Goal: Task Accomplishment & Management: Use online tool/utility

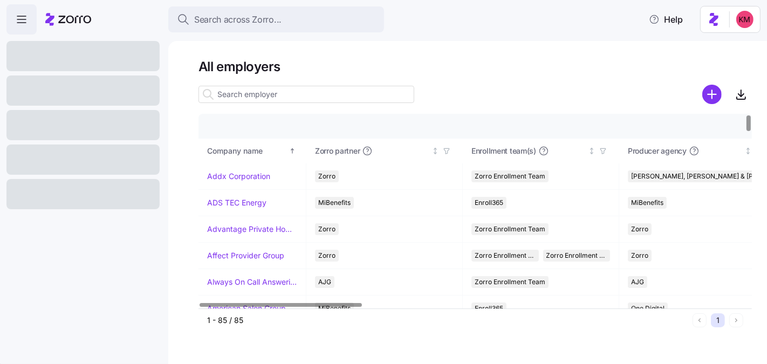
click at [243, 93] on input at bounding box center [306, 94] width 216 height 17
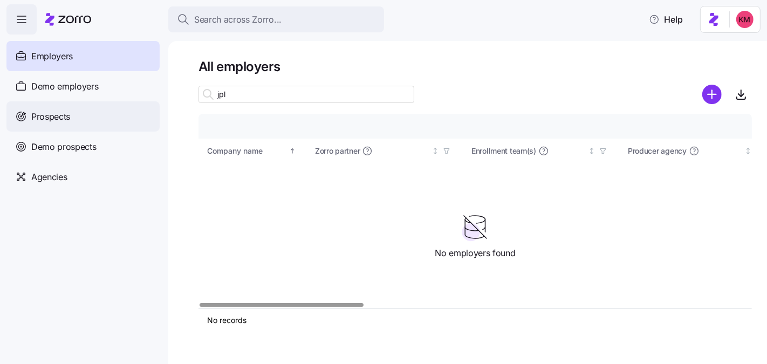
type input "jpl"
click at [44, 108] on div "Prospects" at bounding box center [82, 116] width 153 height 30
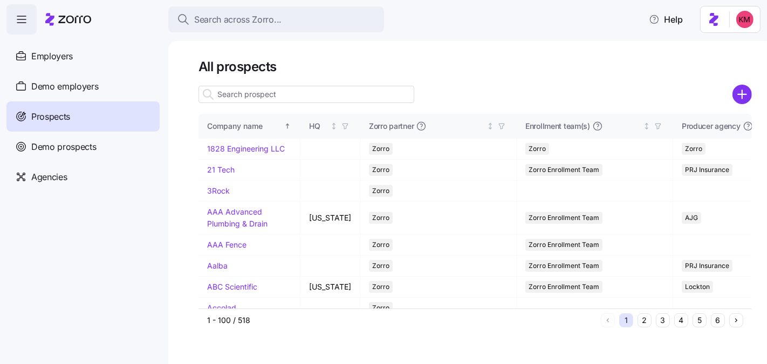
click at [299, 100] on input at bounding box center [306, 94] width 216 height 17
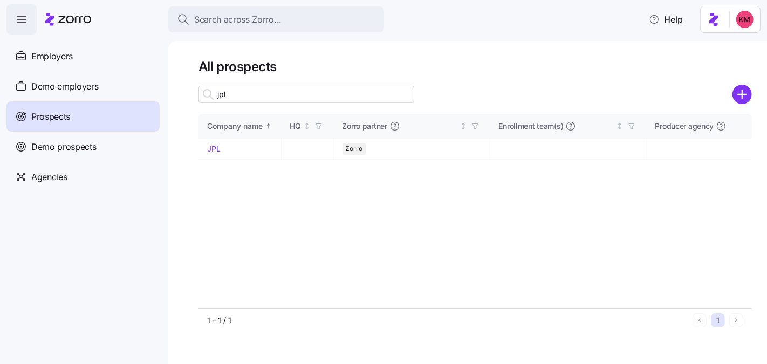
click at [294, 91] on input "jpl" at bounding box center [306, 94] width 216 height 17
type input "jpl"
click at [213, 149] on link "JPL" at bounding box center [213, 148] width 13 height 9
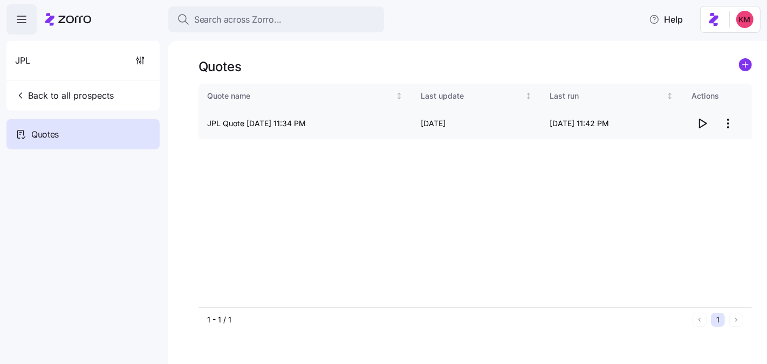
click at [706, 127] on icon "button" at bounding box center [701, 123] width 13 height 13
click at [734, 115] on html "Search across Zorro... Help JPL Back to all prospects Quotes Quotes Quote name …" at bounding box center [383, 233] width 767 height 466
click at [696, 137] on div "Edit quote Delete quote" at bounding box center [685, 158] width 108 height 43
click at [695, 141] on div "Edit quote" at bounding box center [684, 149] width 99 height 17
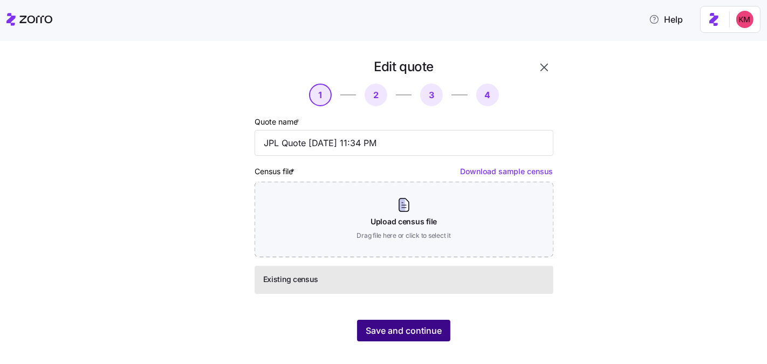
click at [424, 323] on button "Save and continue" at bounding box center [403, 331] width 93 height 22
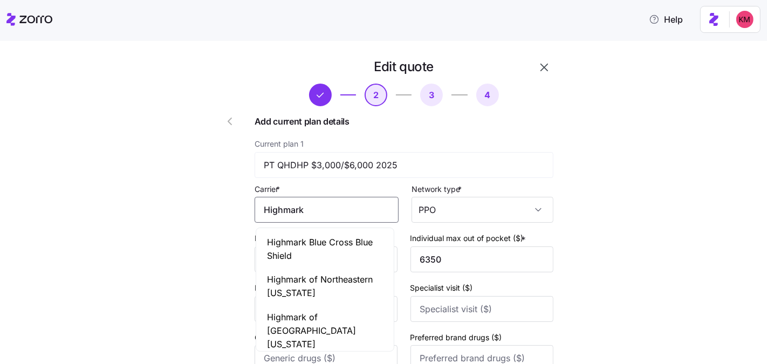
click at [320, 219] on input "Highmark" at bounding box center [326, 210] width 144 height 26
click at [329, 252] on span "Highmark Blue Cross Blue Shield" at bounding box center [325, 249] width 116 height 27
type input "Highmark Blue Cross Blue Shield"
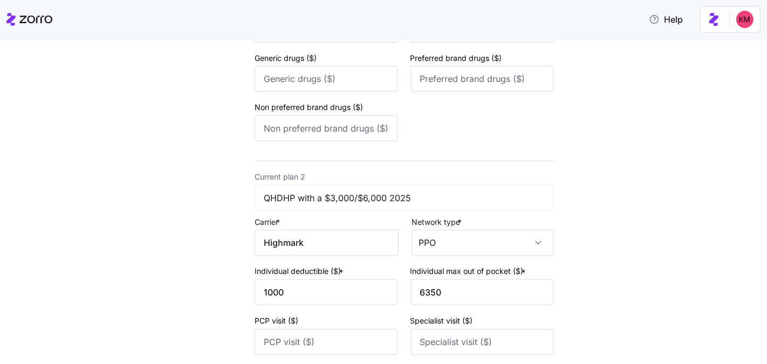
scroll to position [451, 0]
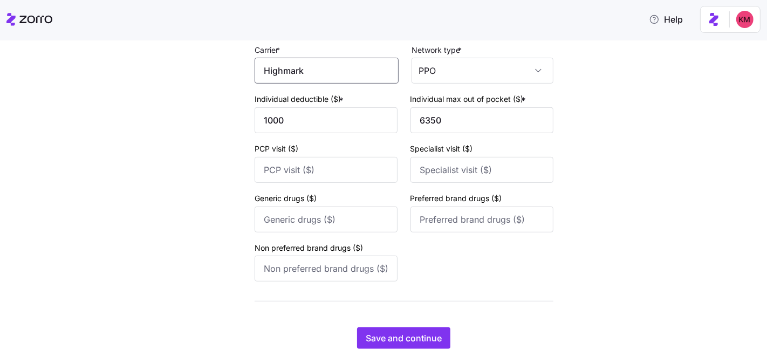
click at [304, 74] on input "Highmark" at bounding box center [326, 71] width 144 height 26
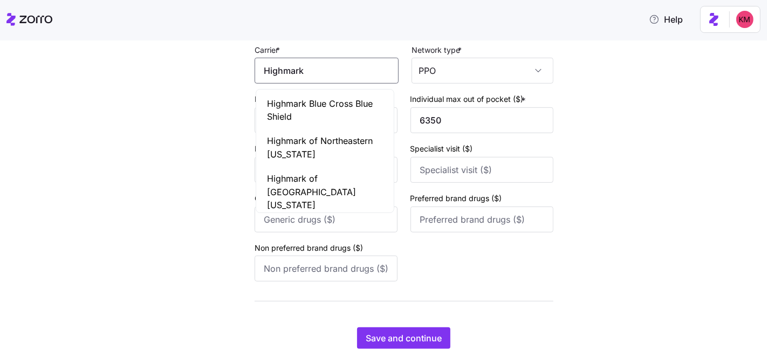
click at [309, 101] on span "Highmark Blue Cross Blue Shield" at bounding box center [325, 110] width 116 height 27
type input "Highmark Blue Cross Blue Shield"
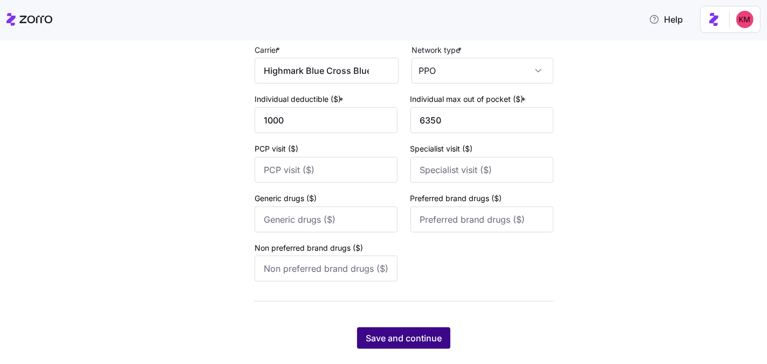
click at [409, 339] on span "Save and continue" at bounding box center [404, 338] width 76 height 13
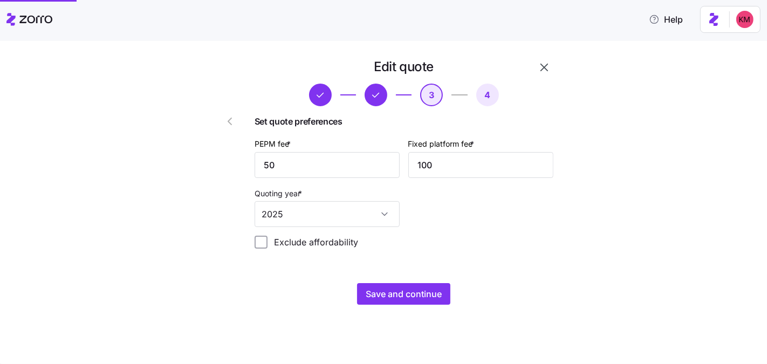
scroll to position [0, 0]
click at [443, 295] on button "Save and continue" at bounding box center [403, 294] width 93 height 22
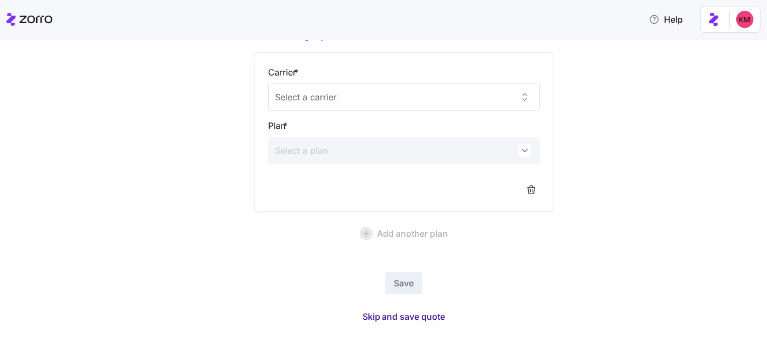
click at [407, 308] on button "Skip and save quote" at bounding box center [404, 316] width 100 height 19
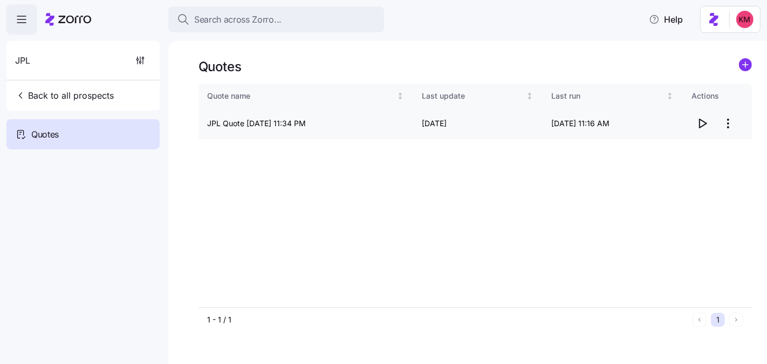
click at [702, 120] on icon "button" at bounding box center [701, 123] width 13 height 13
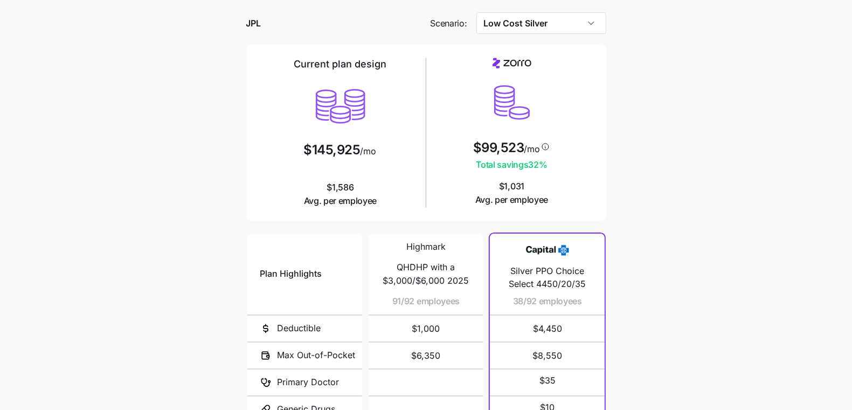
scroll to position [178, 0]
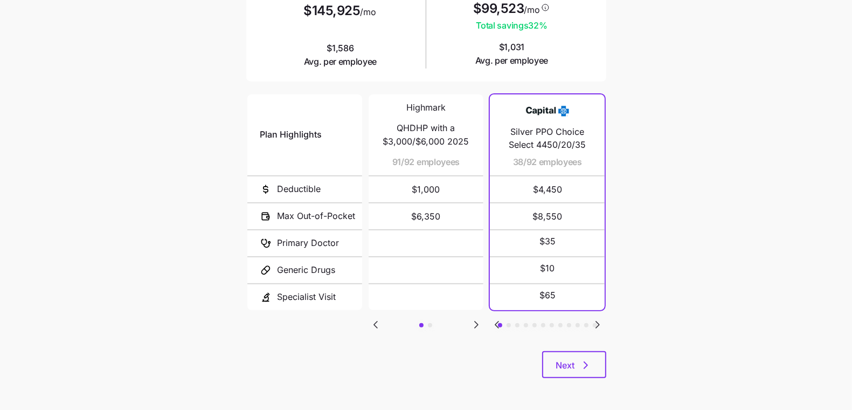
click at [480, 332] on div "Plan Highlights Deductible Max Out-of-Pocket Primary Doctor Generic Drugs Speci…" at bounding box center [426, 221] width 360 height 259
click at [479, 329] on div "Plan Highlights Deductible Max Out-of-Pocket Primary Doctor Generic Drugs Speci…" at bounding box center [426, 221] width 360 height 259
click at [477, 326] on icon "Go to next slide" at bounding box center [476, 324] width 13 height 13
click at [377, 323] on icon "Go to previous slide" at bounding box center [375, 324] width 3 height 6
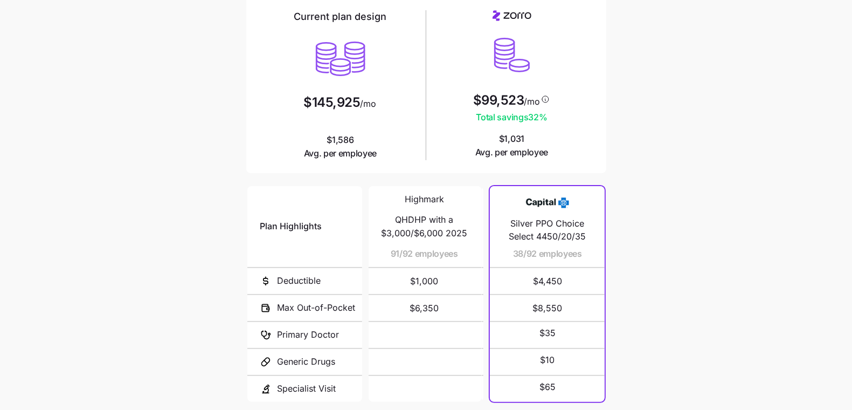
scroll to position [0, 0]
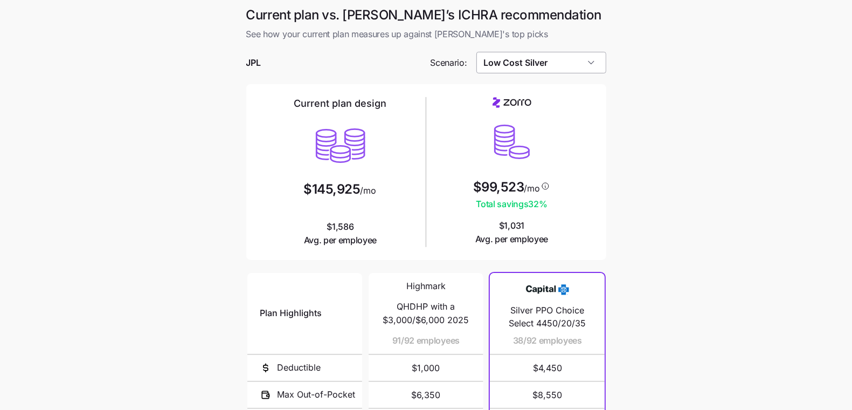
click at [532, 56] on input "Low Cost Silver" at bounding box center [542, 63] width 130 height 22
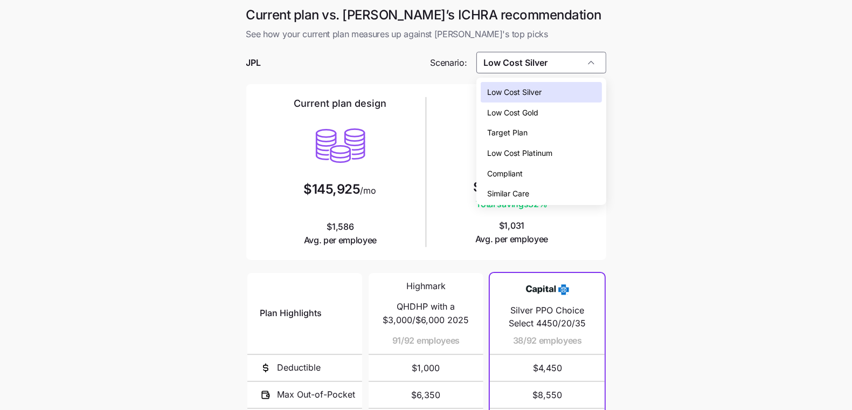
click at [542, 159] on div "Low Cost Platinum" at bounding box center [541, 153] width 121 height 20
type input "Low Cost Platinum"
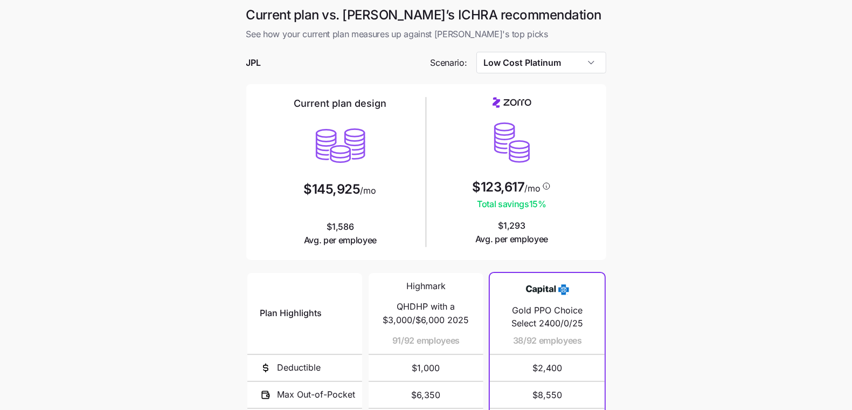
scroll to position [178, 0]
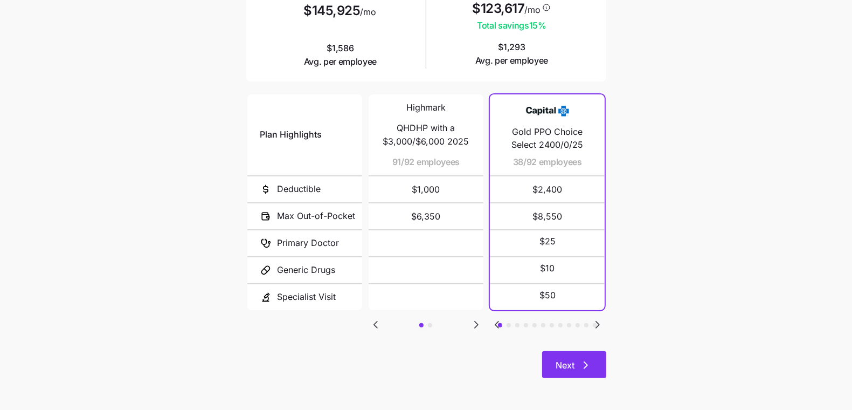
click at [583, 357] on button "Next" at bounding box center [574, 364] width 64 height 27
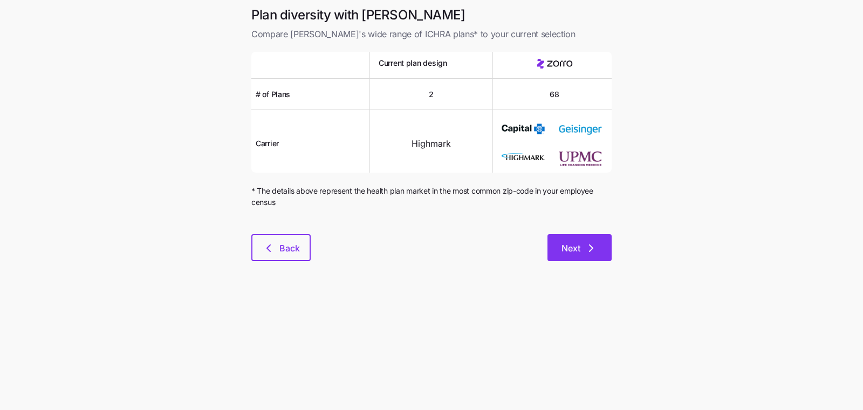
click at [590, 253] on icon "button" at bounding box center [590, 248] width 13 height 13
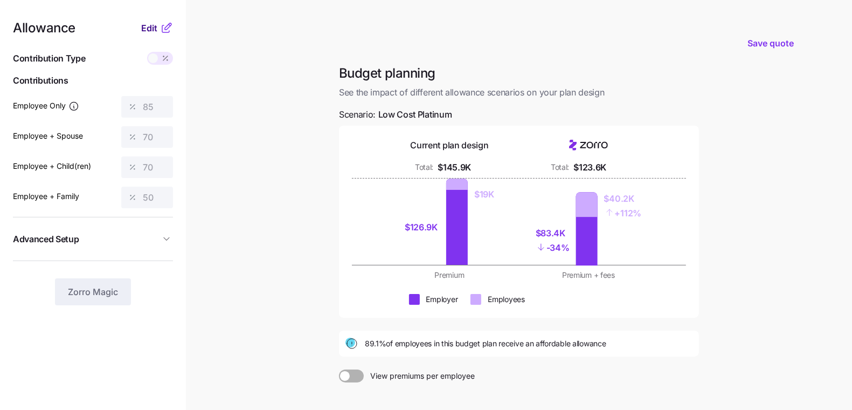
click at [147, 22] on div "Edit" at bounding box center [157, 28] width 32 height 13
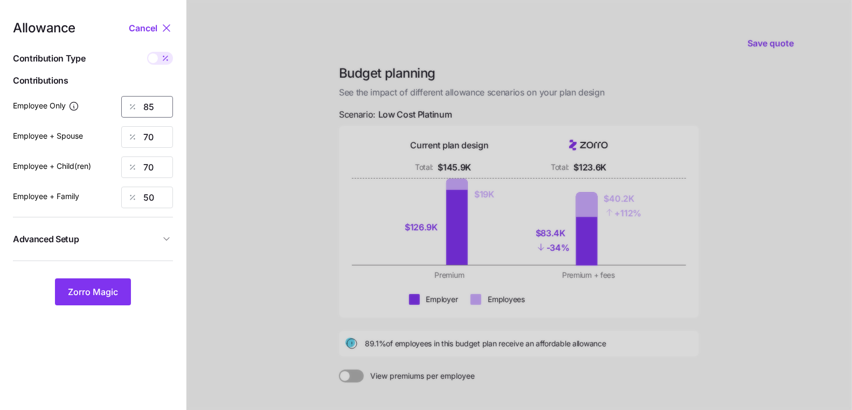
click at [153, 112] on input "85" at bounding box center [147, 107] width 52 height 22
type input "8"
type input "94"
type input "89"
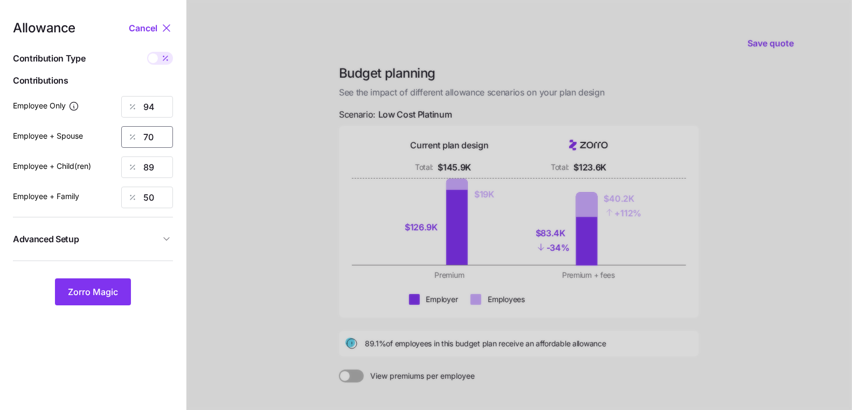
click at [149, 135] on input "70" at bounding box center [147, 137] width 52 height 22
type input "84"
click at [152, 197] on input "50" at bounding box center [147, 198] width 52 height 22
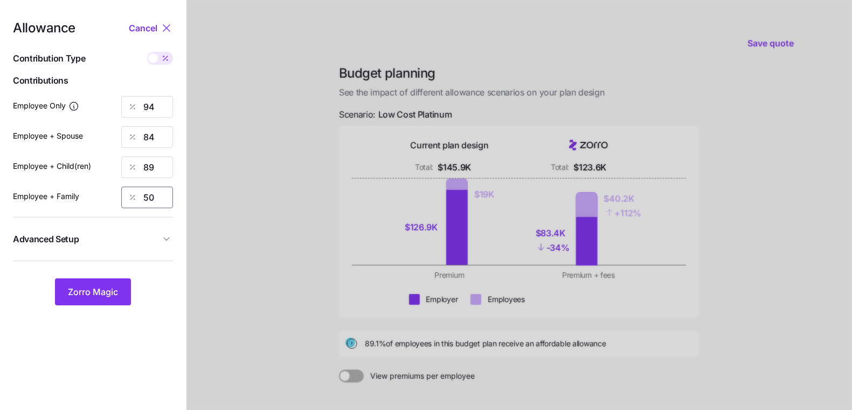
click at [152, 197] on input "50" at bounding box center [147, 198] width 52 height 22
type input "83"
click at [139, 231] on button "Advanced Setup" at bounding box center [93, 239] width 160 height 26
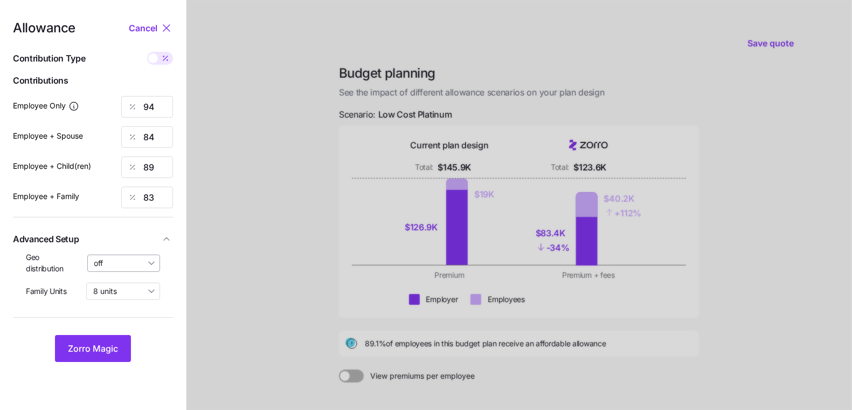
click at [134, 266] on input "off" at bounding box center [123, 262] width 73 height 17
click at [115, 321] on span "By state (7)" at bounding box center [118, 326] width 41 height 12
type input "By state (7)"
click at [122, 348] on button "Zorro Magic" at bounding box center [93, 348] width 76 height 27
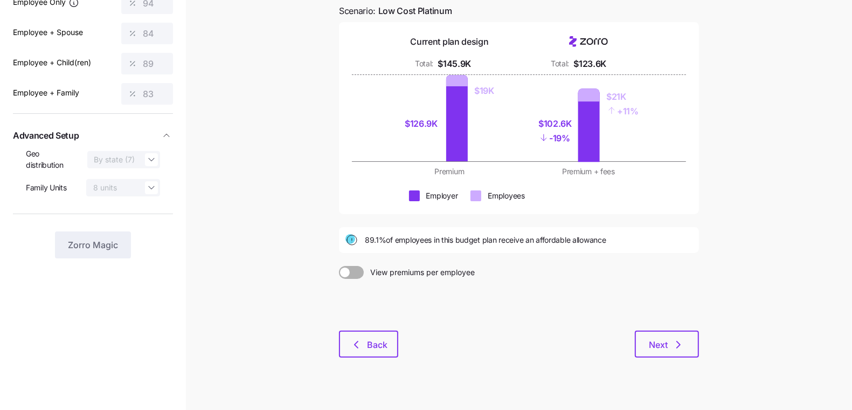
scroll to position [119, 0]
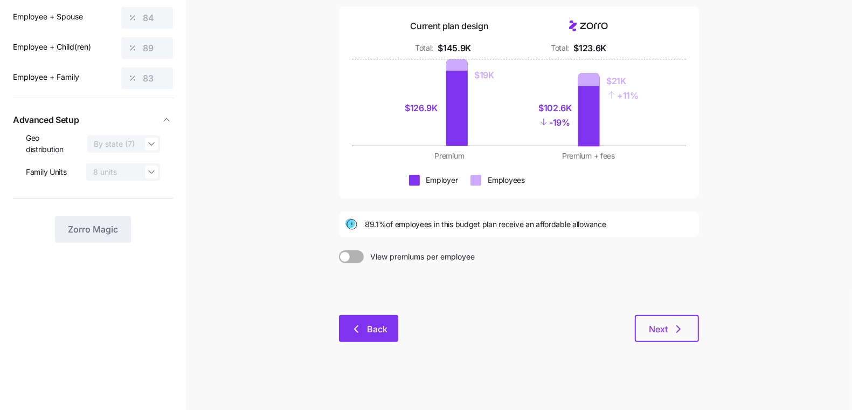
click at [375, 321] on button "Back" at bounding box center [368, 328] width 59 height 27
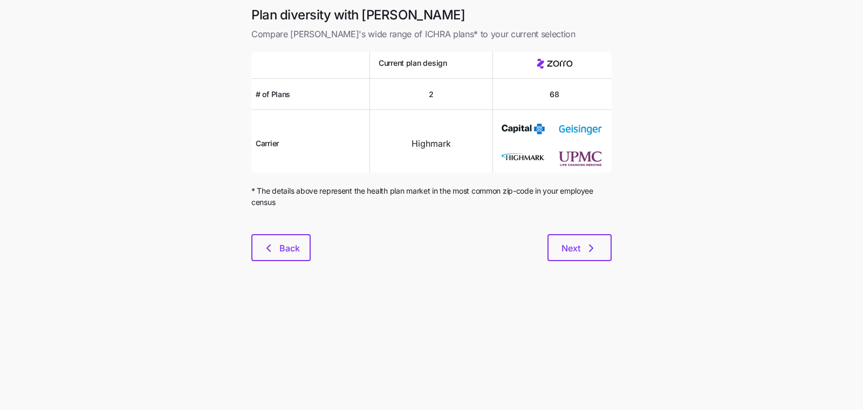
click at [287, 232] on div at bounding box center [431, 227] width 360 height 13
click at [289, 243] on span "Back" at bounding box center [289, 248] width 20 height 13
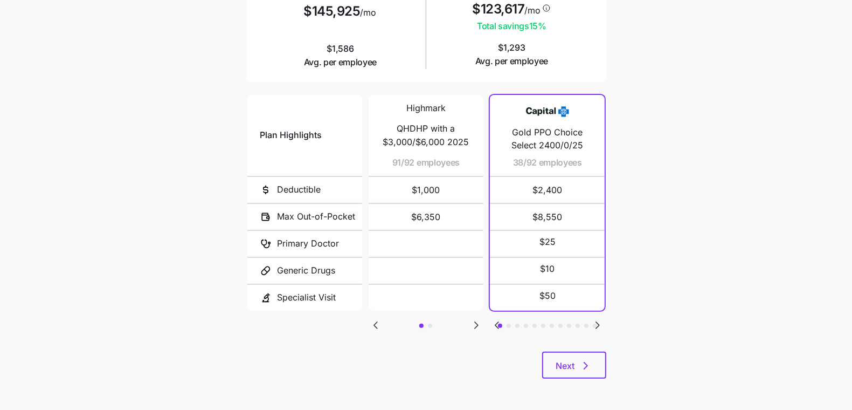
scroll to position [178, 0]
click at [602, 322] on icon "Go to next slide" at bounding box center [597, 324] width 13 height 13
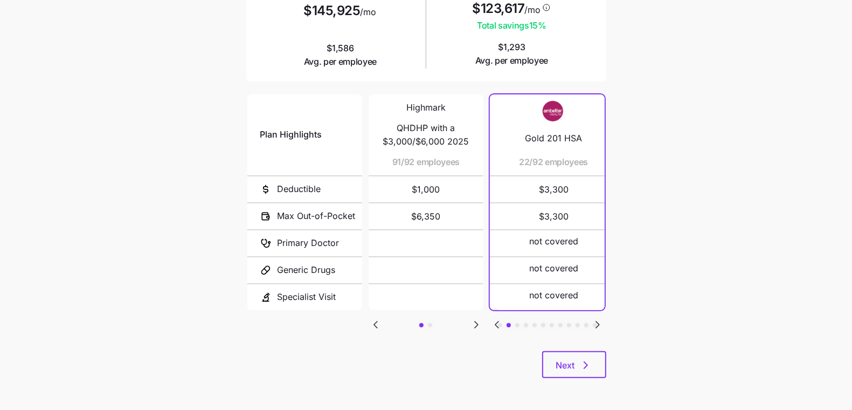
click at [600, 323] on icon "Go to next slide" at bounding box center [597, 324] width 13 height 13
click at [491, 322] on icon "Go to previous slide" at bounding box center [497, 324] width 13 height 13
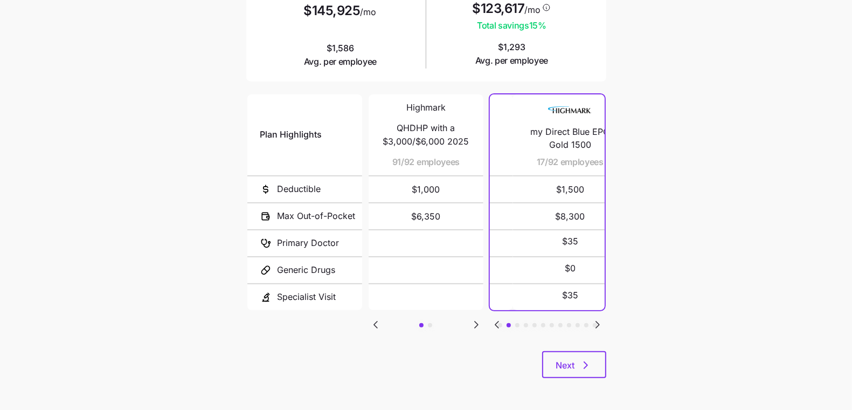
click at [491, 322] on icon "Go to previous slide" at bounding box center [497, 324] width 13 height 13
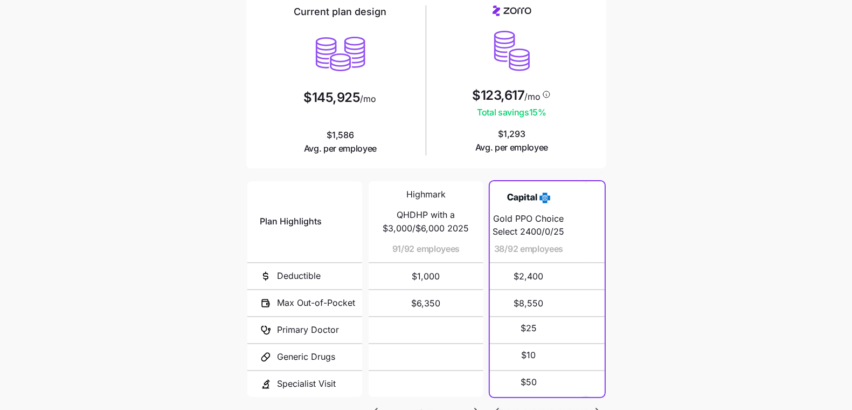
scroll to position [0, 0]
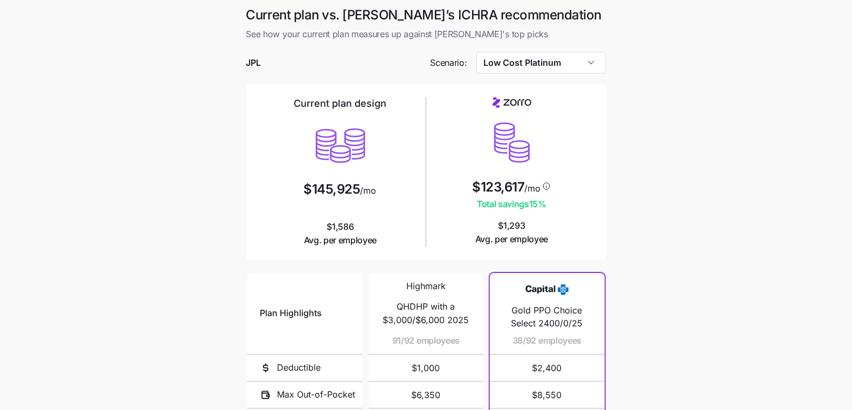
click at [547, 49] on div at bounding box center [426, 46] width 360 height 11
click at [549, 77] on div at bounding box center [426, 78] width 360 height 11
click at [548, 58] on input "Low Cost Platinum" at bounding box center [542, 63] width 130 height 22
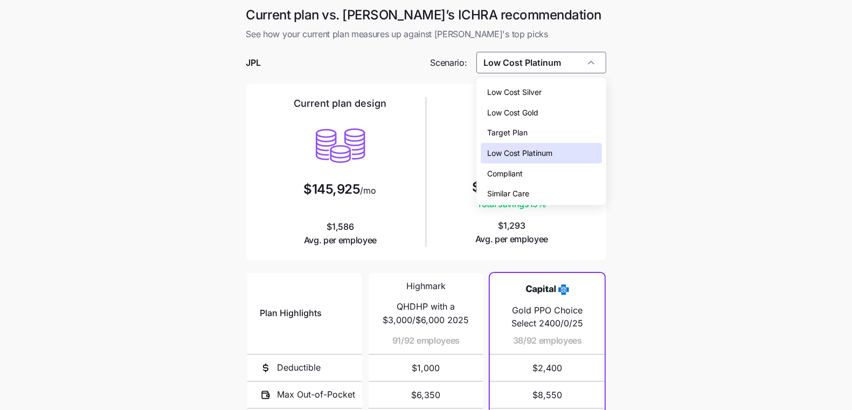
click at [547, 191] on div "Similar Care" at bounding box center [541, 193] width 121 height 20
type input "Similar Care"
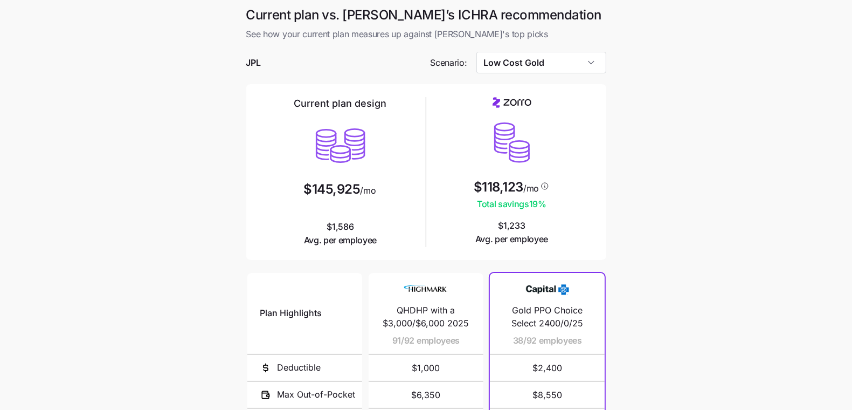
click at [557, 41] on div at bounding box center [426, 46] width 360 height 11
click at [559, 49] on div at bounding box center [426, 46] width 360 height 11
click at [557, 55] on input "Low Cost Gold" at bounding box center [542, 63] width 130 height 22
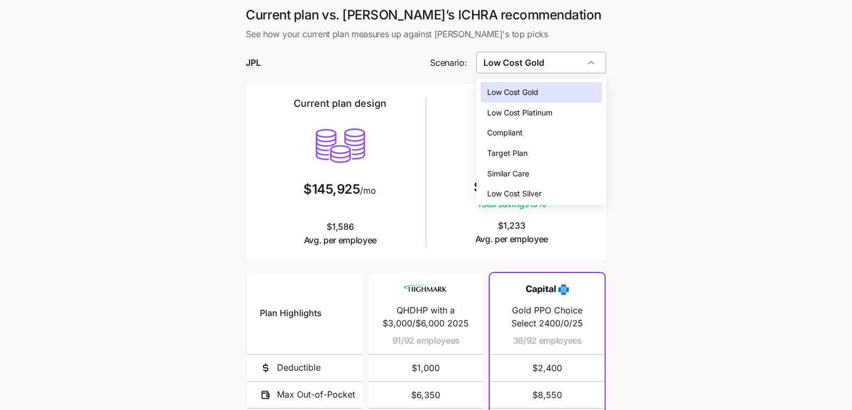
click at [559, 60] on input "Low Cost Gold" at bounding box center [542, 63] width 130 height 22
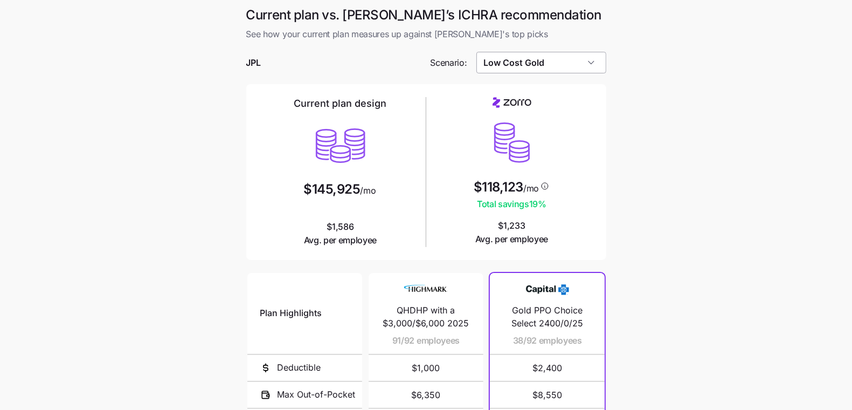
click at [559, 56] on input "Low Cost Gold" at bounding box center [542, 63] width 130 height 22
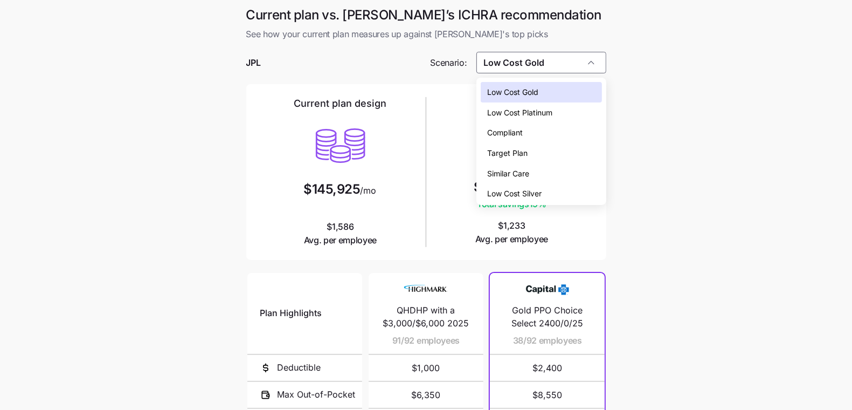
click at [560, 104] on div "Low Cost Platinum" at bounding box center [541, 112] width 121 height 20
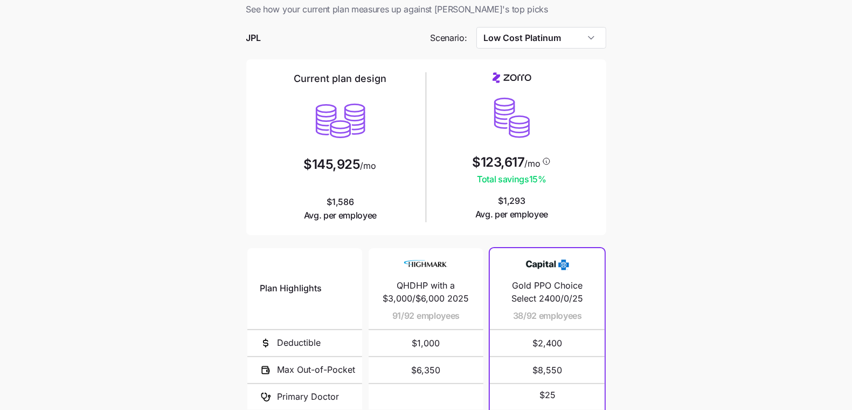
scroll to position [8, 0]
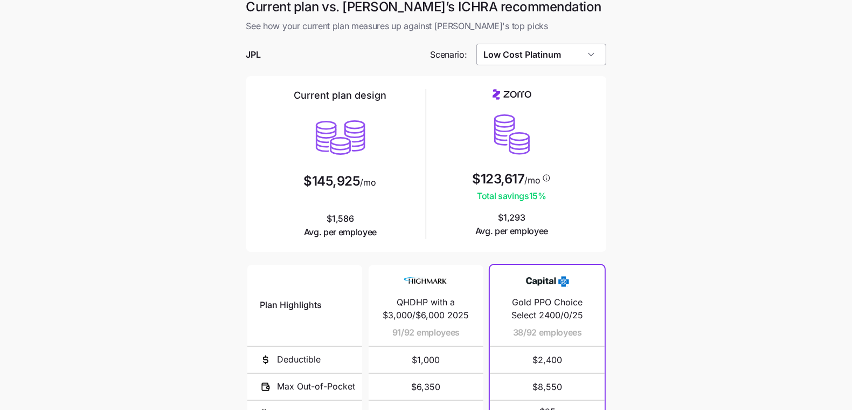
click at [574, 53] on input "Low Cost Platinum" at bounding box center [542, 55] width 130 height 22
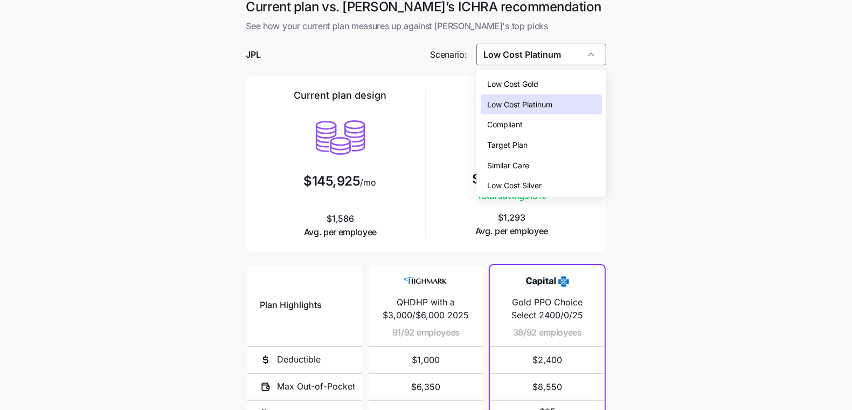
click at [560, 85] on div "Low Cost Gold" at bounding box center [541, 84] width 121 height 20
type input "Low Cost Gold"
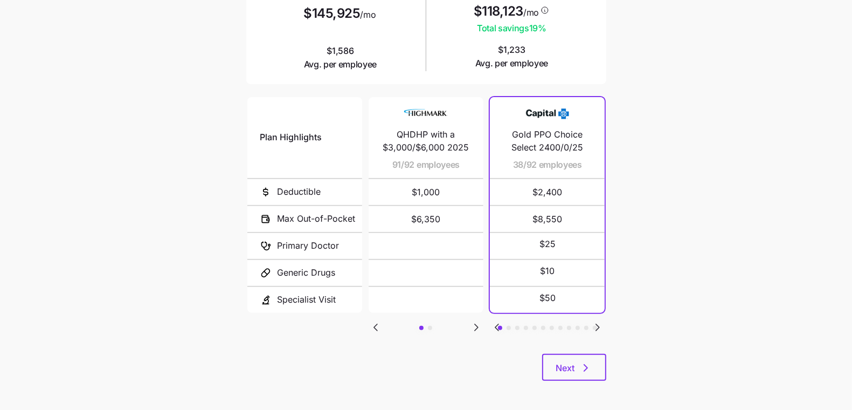
scroll to position [178, 0]
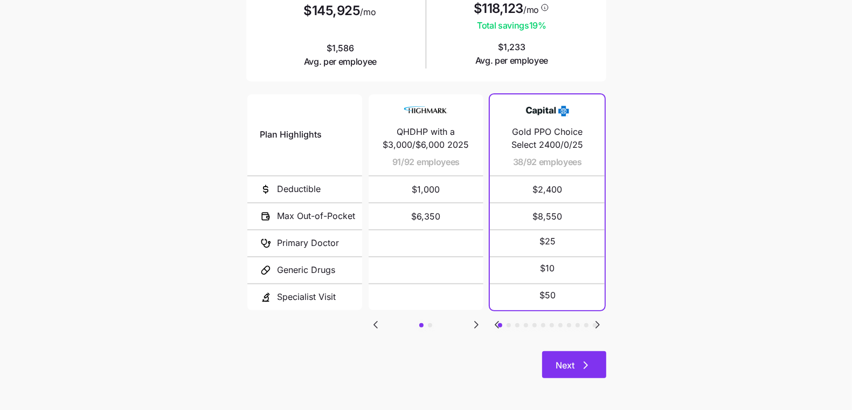
click at [542, 354] on button "Next" at bounding box center [574, 364] width 64 height 27
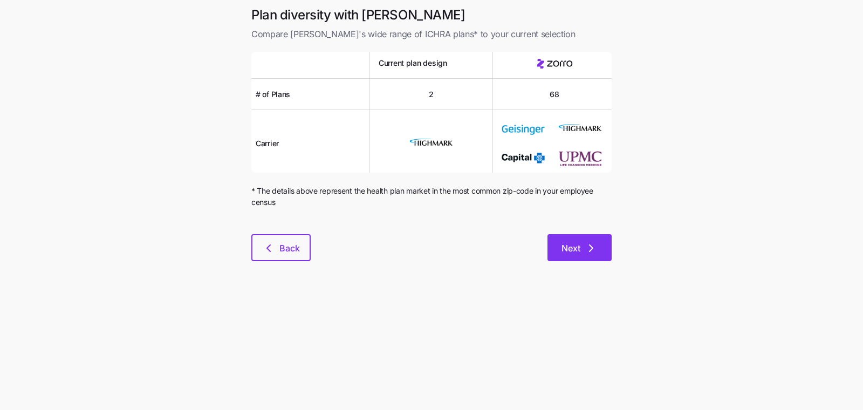
click at [577, 253] on span "Next" at bounding box center [570, 248] width 19 height 13
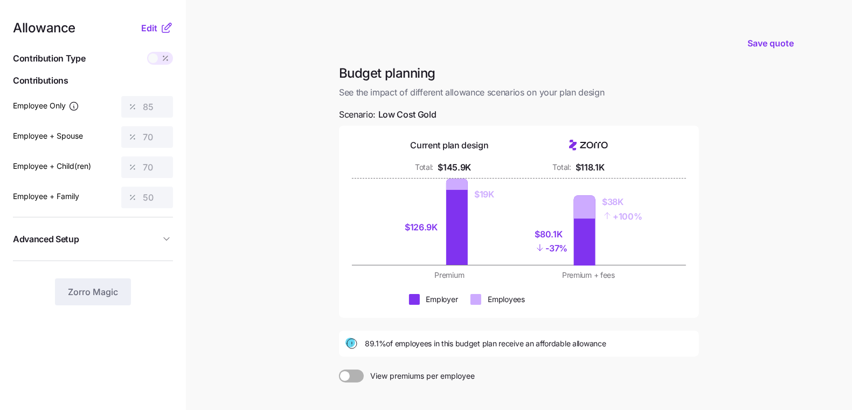
drag, startPoint x: 187, startPoint y: 78, endPoint x: 162, endPoint y: 39, distance: 46.1
click at [186, 77] on main "Save quote Budget planning See the impact of different allowance scenarios on y…" at bounding box center [426, 265] width 852 height 530
click at [154, 23] on span "Edit" at bounding box center [149, 28] width 16 height 13
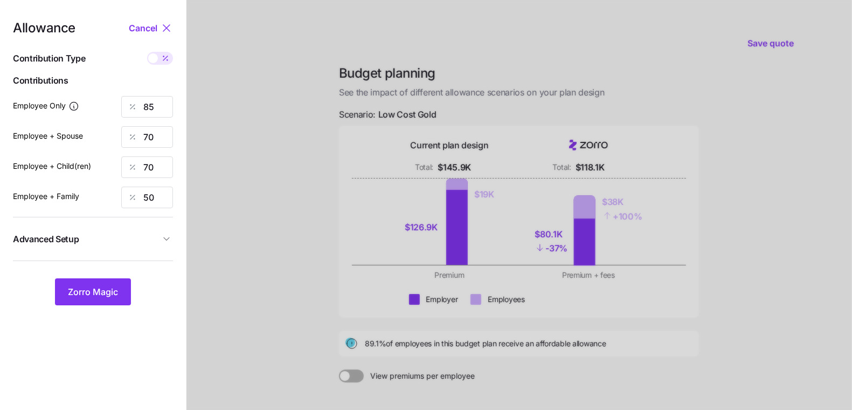
click at [142, 193] on div at bounding box center [133, 197] width 22 height 20
click at [150, 193] on input "50" at bounding box center [147, 198] width 52 height 22
type input "92"
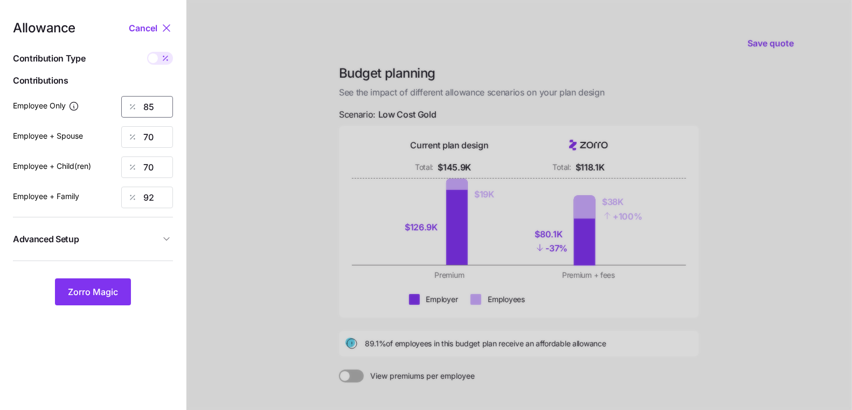
click at [161, 97] on input "85" at bounding box center [147, 107] width 52 height 22
type input "94"
type input "84"
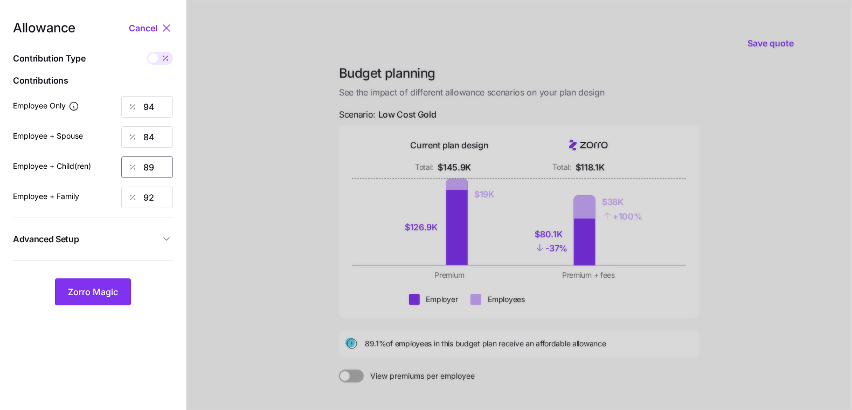
type input "89"
type input "83"
click at [68, 237] on span "Advanced Setup" at bounding box center [46, 238] width 66 height 13
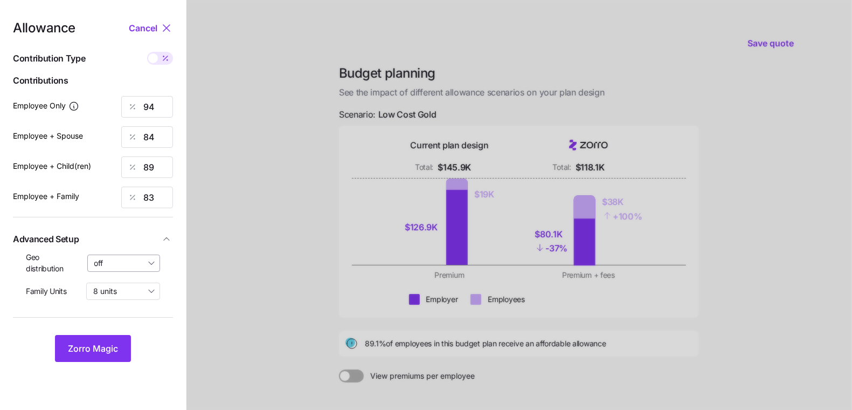
click at [133, 265] on input "off" at bounding box center [123, 262] width 73 height 17
click at [129, 325] on span "By state (7)" at bounding box center [118, 326] width 41 height 12
type input "By state (7)"
click at [111, 344] on span "Zorro Magic" at bounding box center [93, 348] width 50 height 13
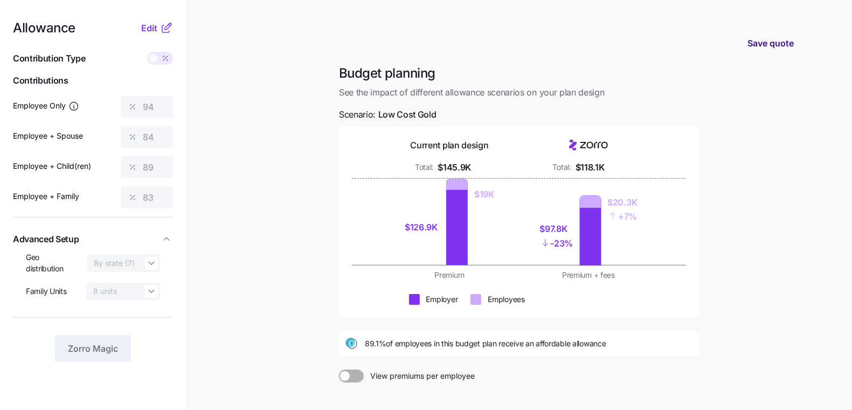
click at [794, 45] on button "Save quote" at bounding box center [771, 43] width 64 height 30
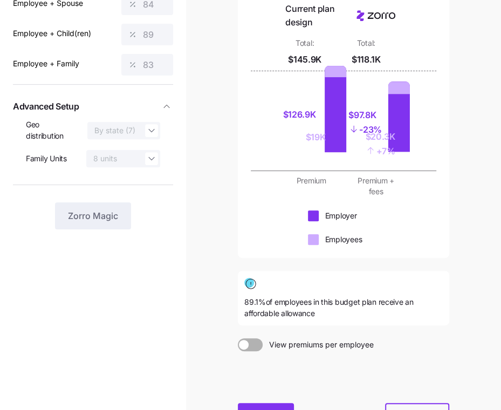
scroll to position [221, 0]
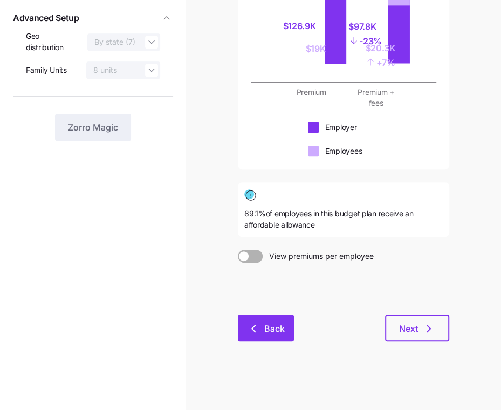
click at [271, 327] on span "Back" at bounding box center [274, 328] width 20 height 13
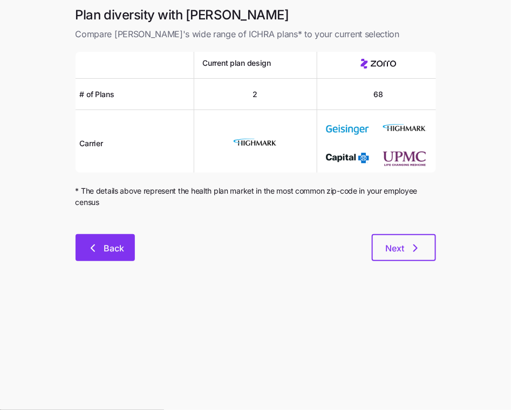
click at [119, 254] on span "Back" at bounding box center [114, 248] width 20 height 13
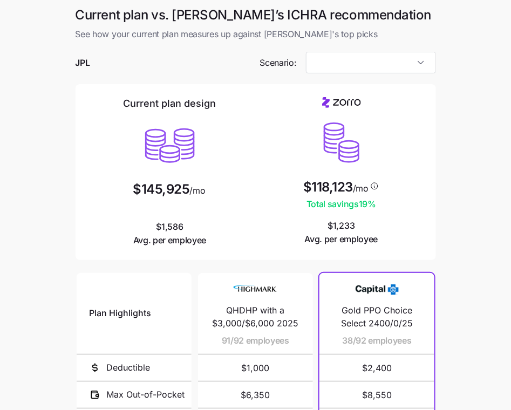
type input "Low Cost Gold"
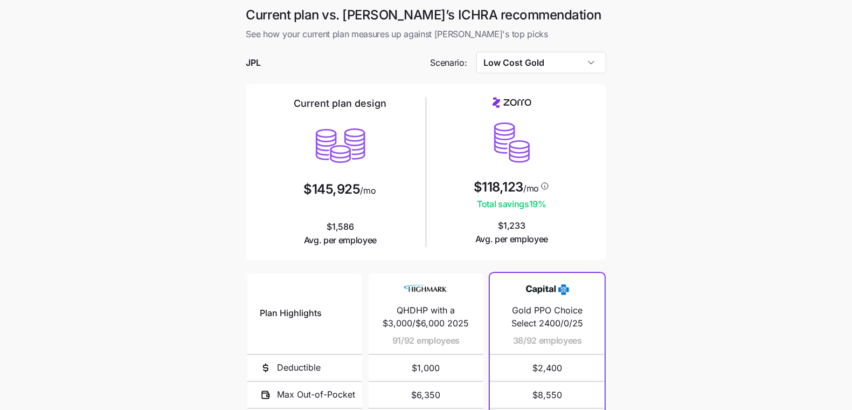
scroll to position [178, 0]
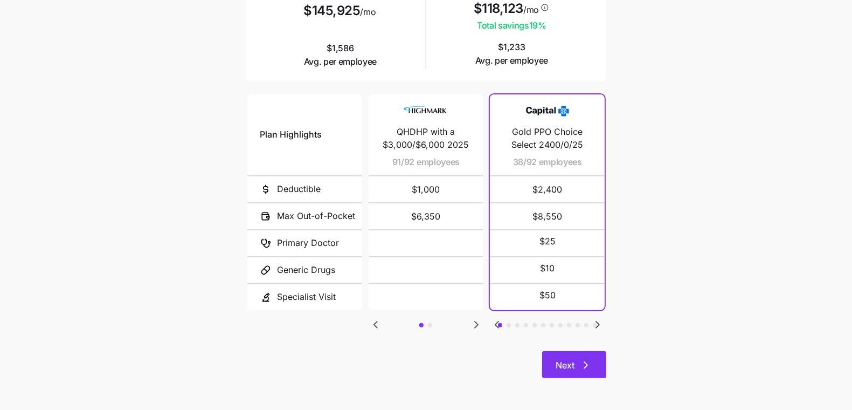
click at [563, 354] on button "Next" at bounding box center [574, 364] width 64 height 27
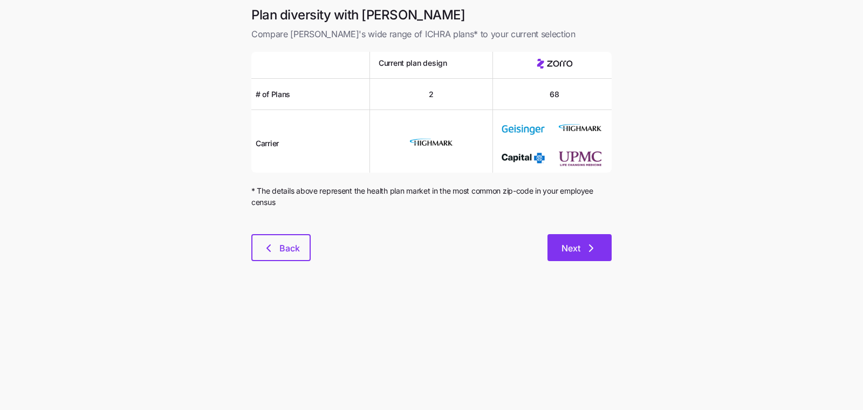
click at [571, 244] on span "Next" at bounding box center [570, 248] width 19 height 13
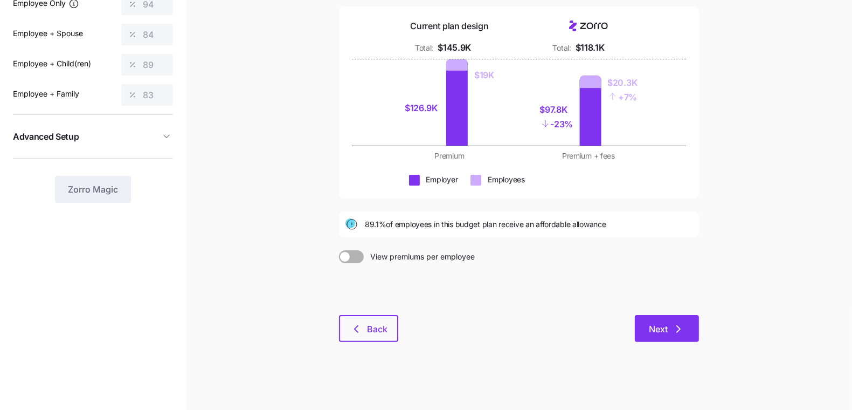
scroll to position [102, 0]
click at [670, 326] on span "Next" at bounding box center [667, 328] width 36 height 13
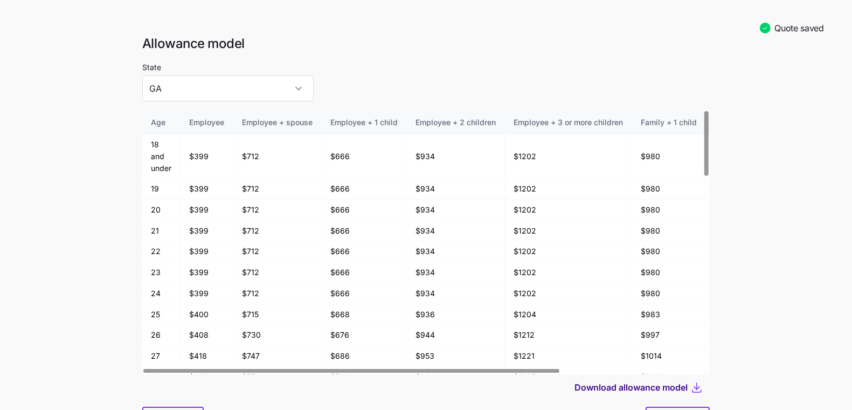
click at [639, 386] on span "Download allowance model" at bounding box center [631, 387] width 113 height 13
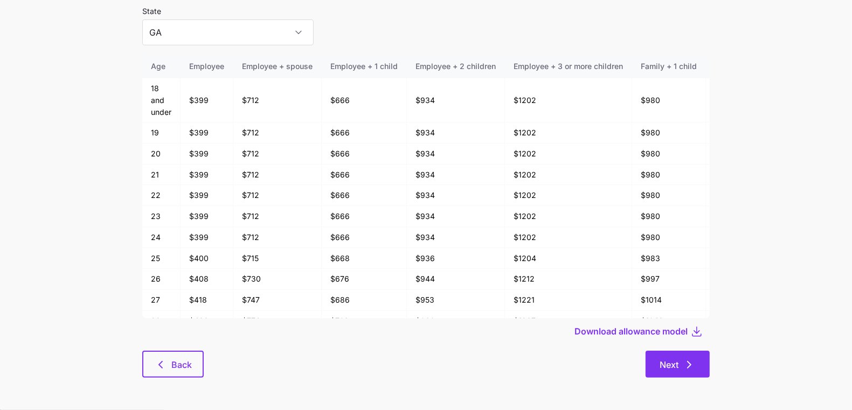
click at [695, 357] on button "Next" at bounding box center [678, 363] width 64 height 27
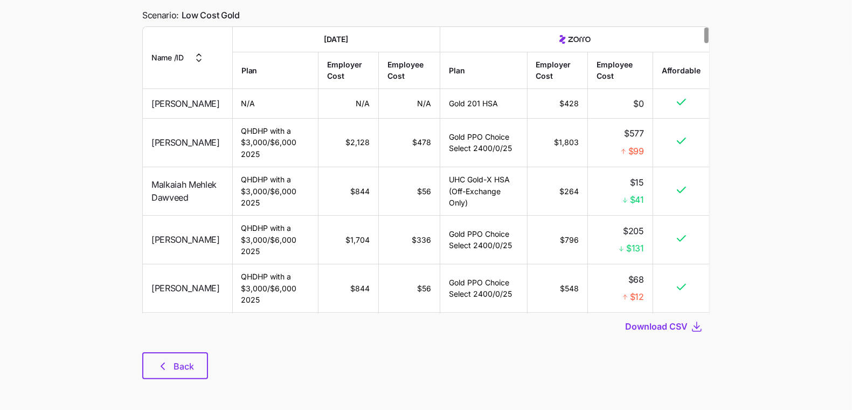
scroll to position [73, 0]
click at [654, 321] on span "Download CSV" at bounding box center [656, 325] width 63 height 13
click at [141, 359] on div "Employee breakdown comparison Compare employee coverage and pricing between you…" at bounding box center [426, 176] width 585 height 429
click at [148, 362] on button "Back" at bounding box center [175, 364] width 66 height 27
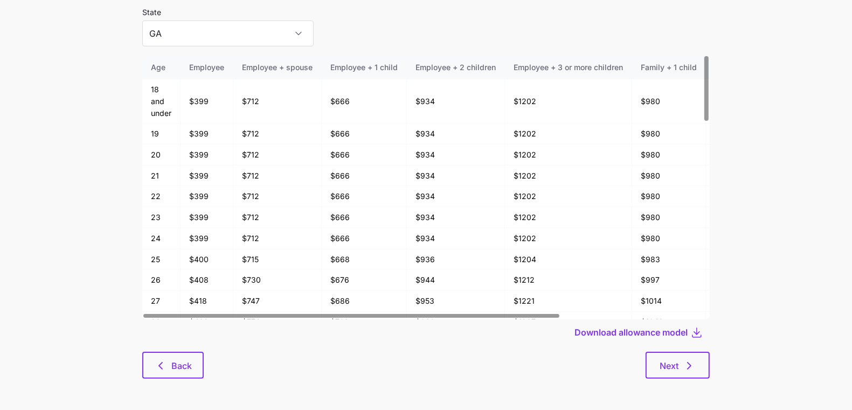
scroll to position [56, 0]
click at [178, 376] on button "Back" at bounding box center [172, 363] width 61 height 27
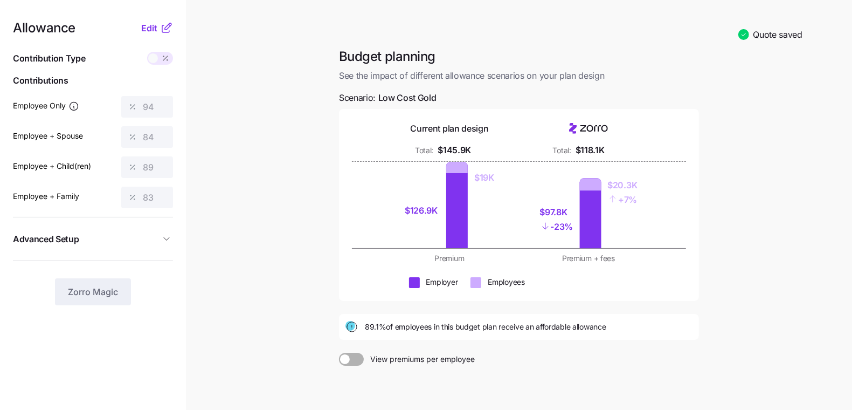
click at [262, 29] on div "Quote saved" at bounding box center [519, 35] width 580 height 26
